Goal: Information Seeking & Learning: Learn about a topic

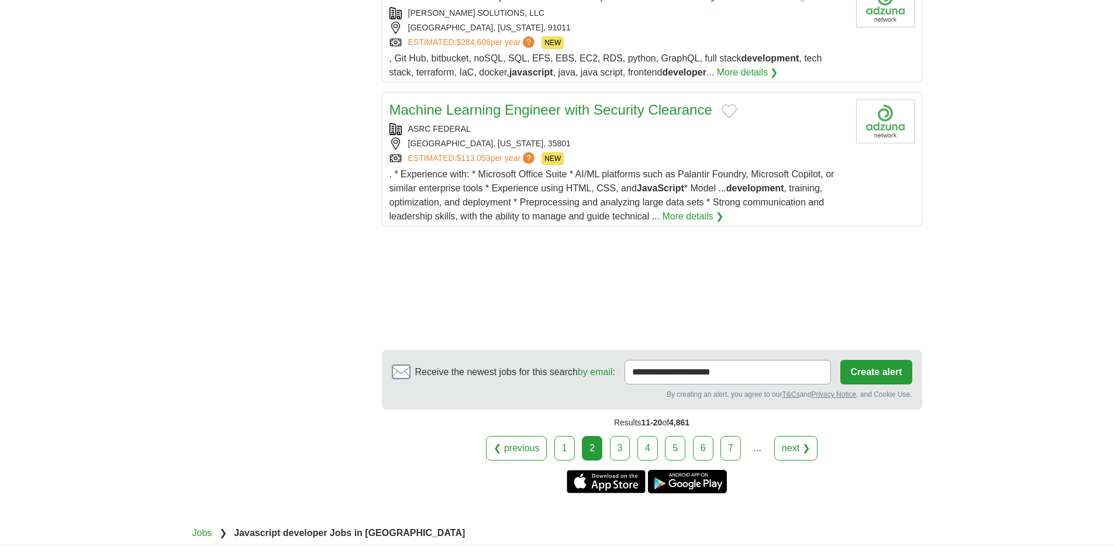
scroll to position [1346, 0]
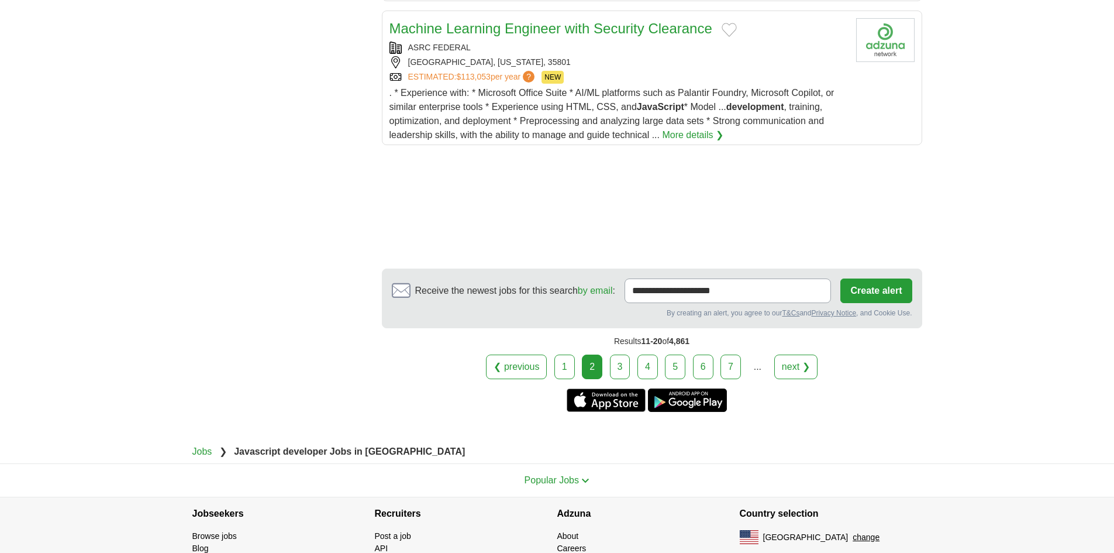
click at [608, 356] on div "❮ previous 1 2 3 4 5 6 7 ... next ❯" at bounding box center [652, 367] width 541 height 25
click at [618, 355] on link "3" at bounding box center [620, 367] width 20 height 25
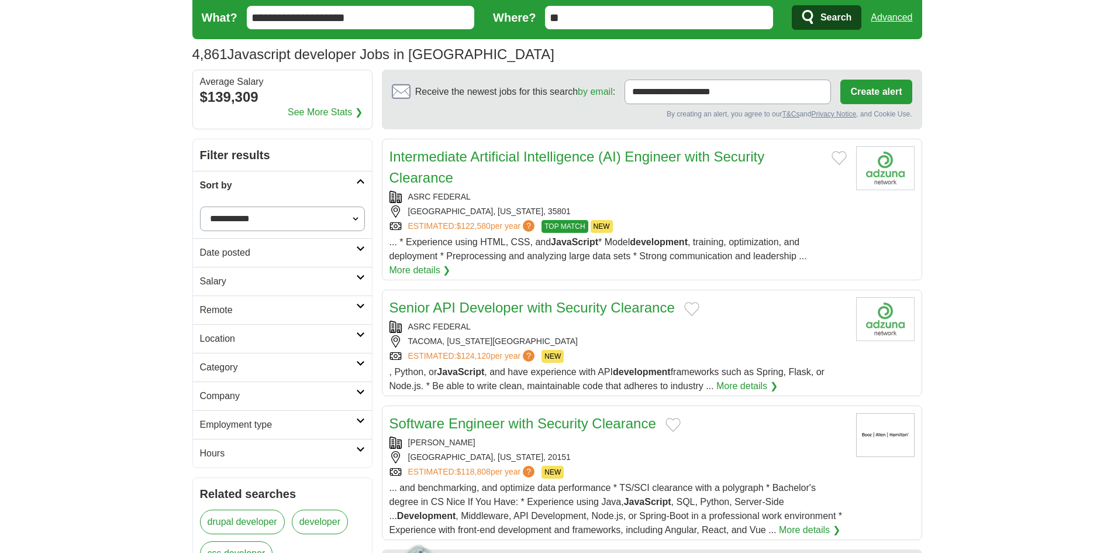
scroll to position [59, 0]
